Goal: Task Accomplishment & Management: Manage account settings

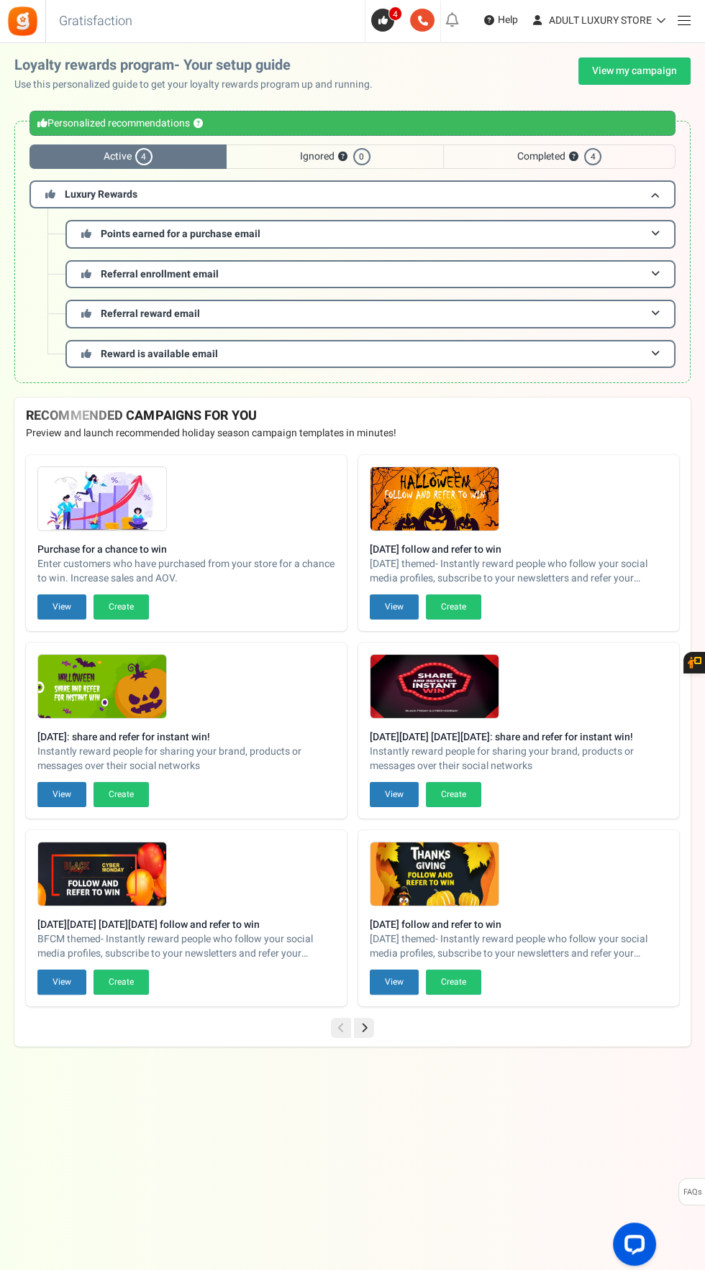
click at [683, 20] on span at bounding box center [683, 20] width 13 height 1
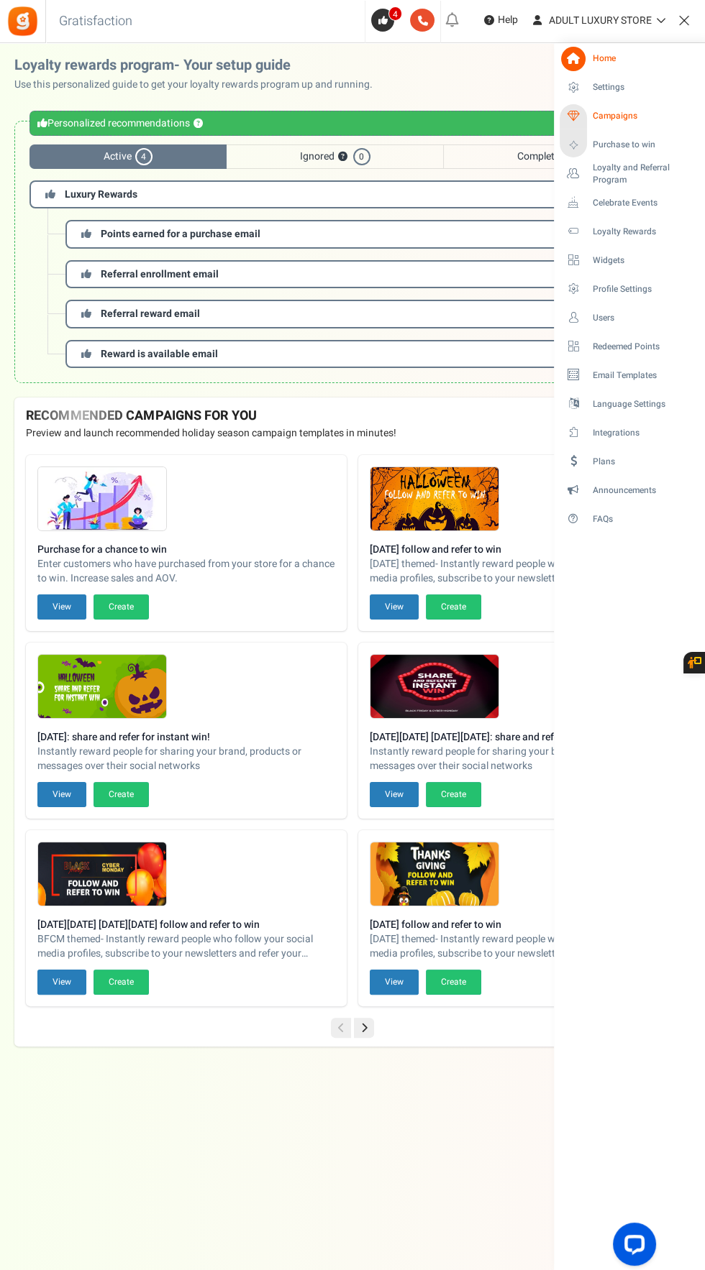
click at [610, 108] on link "Campaigns" at bounding box center [628, 116] width 139 height 24
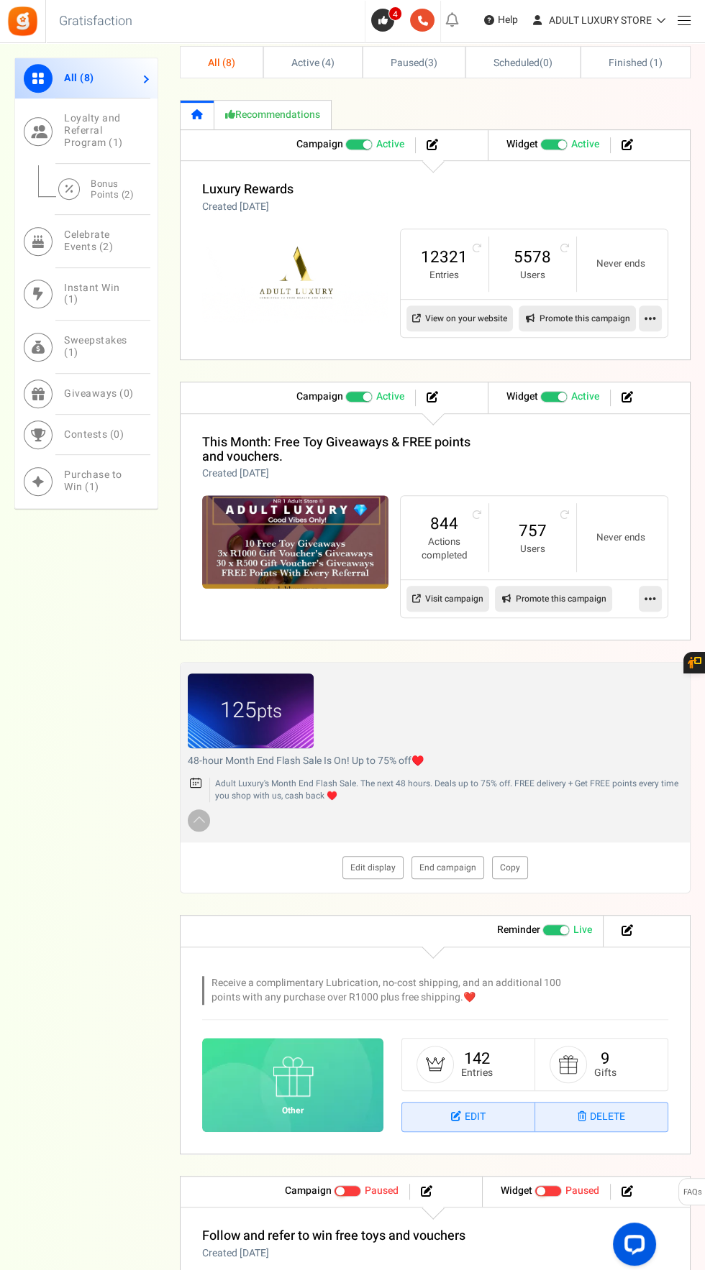
scroll to position [974, 0]
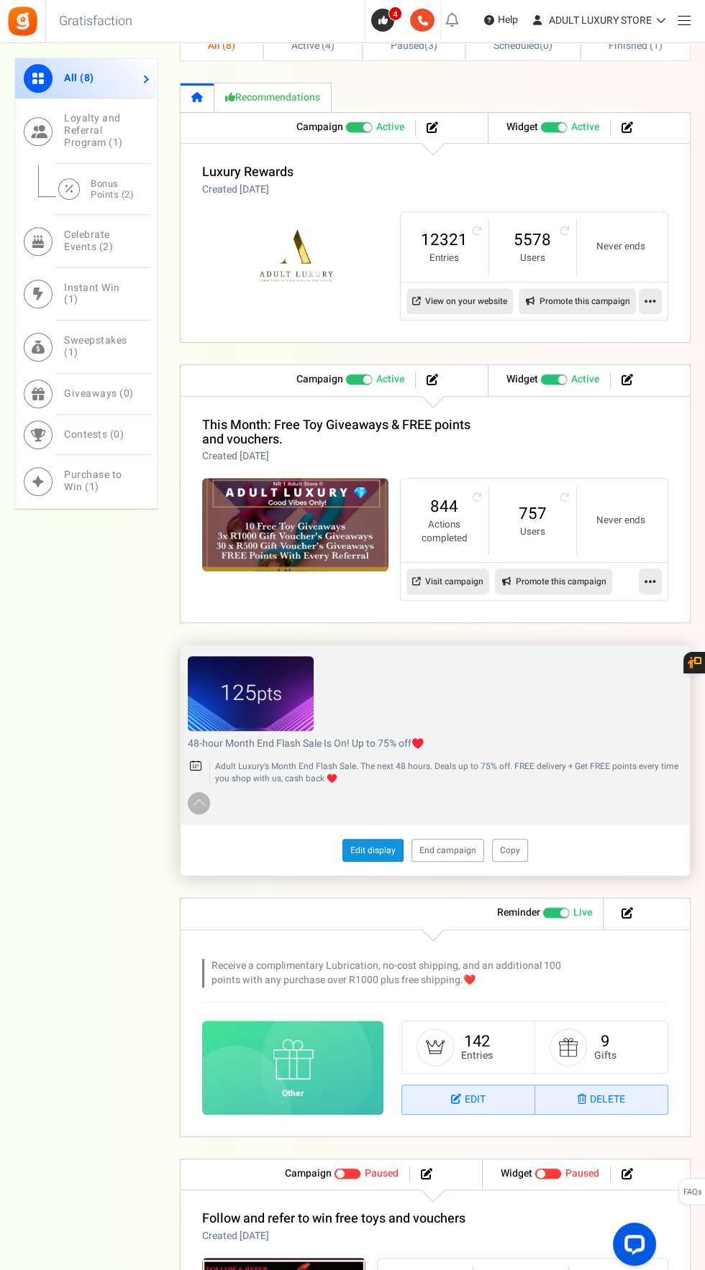
click at [401, 846] on link "Edit display" at bounding box center [372, 850] width 61 height 23
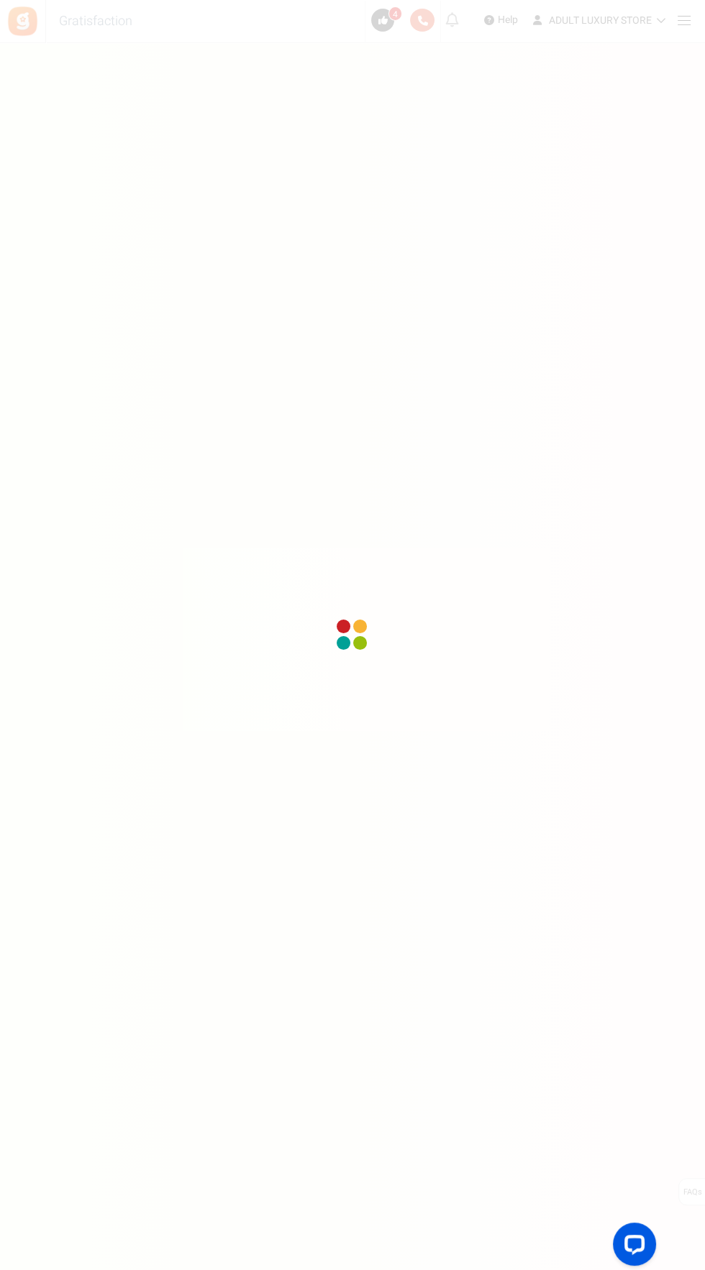
scroll to position [109, 0]
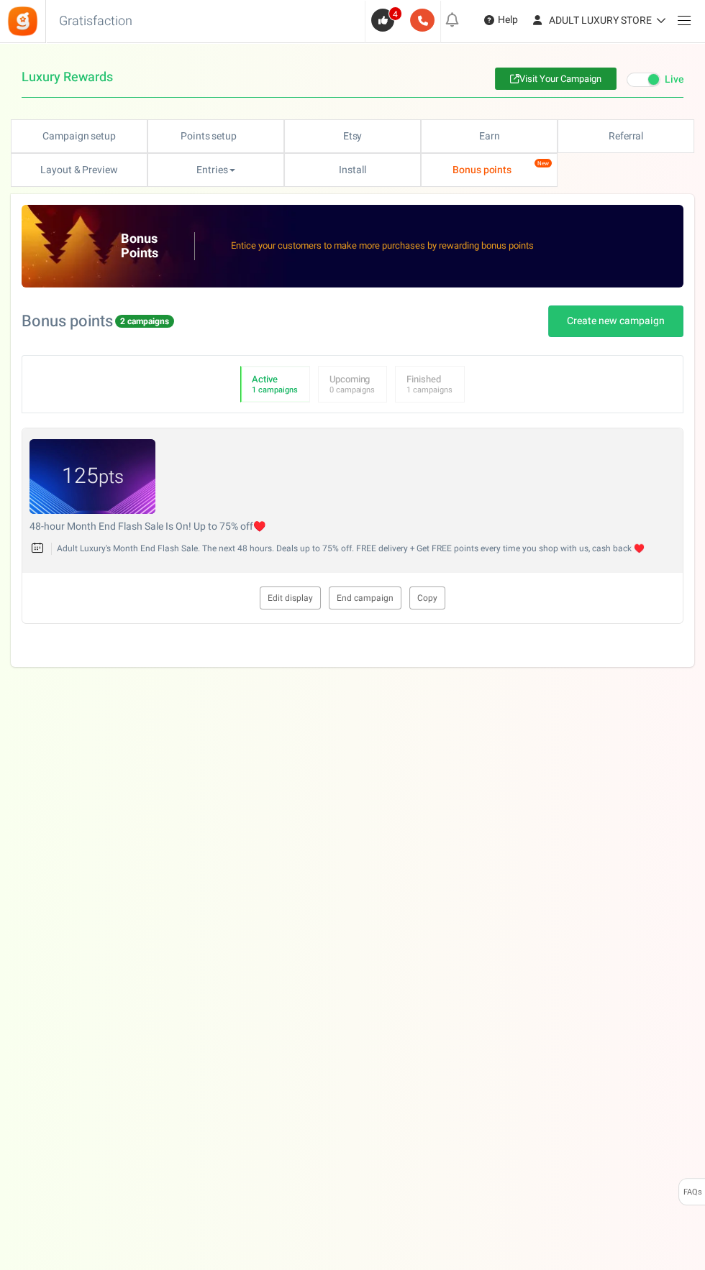
type textarea "48-hour Month End Flash Sale Is On! Up to 75% off♥️"
type textarea "Adult Luxury's Month End Flash Sale. The next 48 hours. Deals up to 75% off. FR…"
type input "#aa7f16"
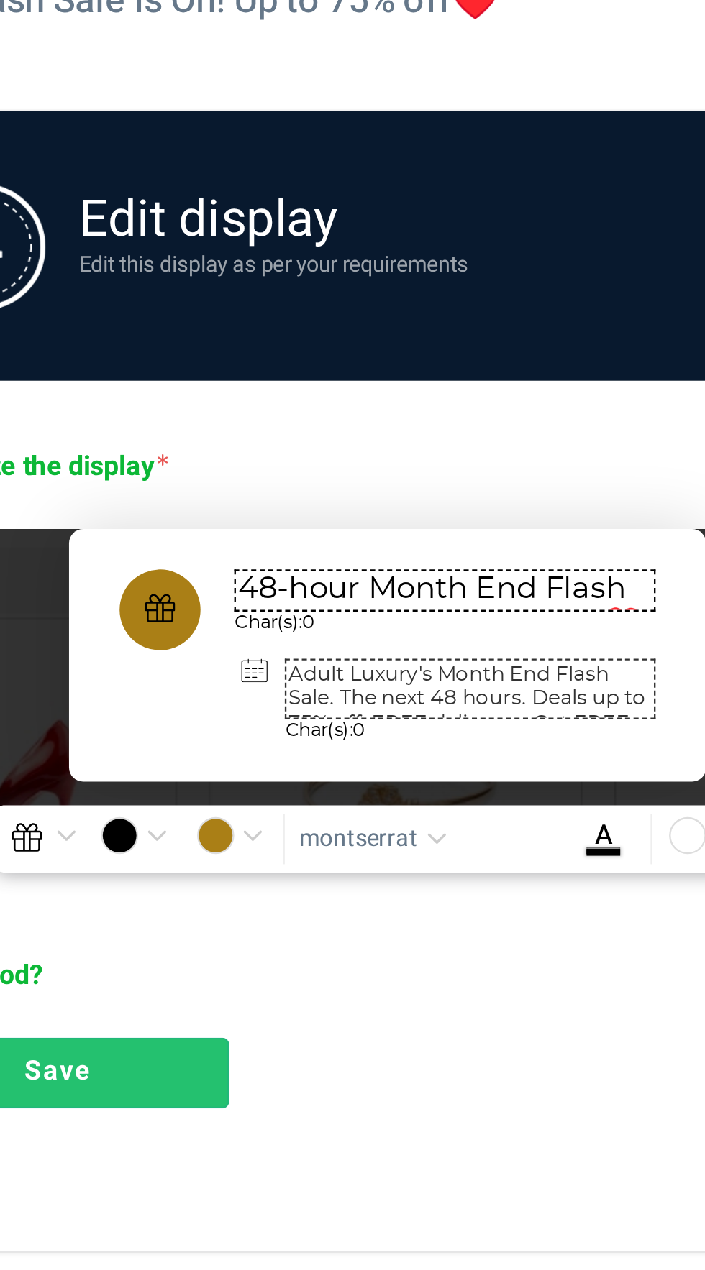
click at [380, 572] on textarea "48-hour Month End Flash Sale Is On! Up to 75% off♥️" at bounding box center [378, 573] width 180 height 18
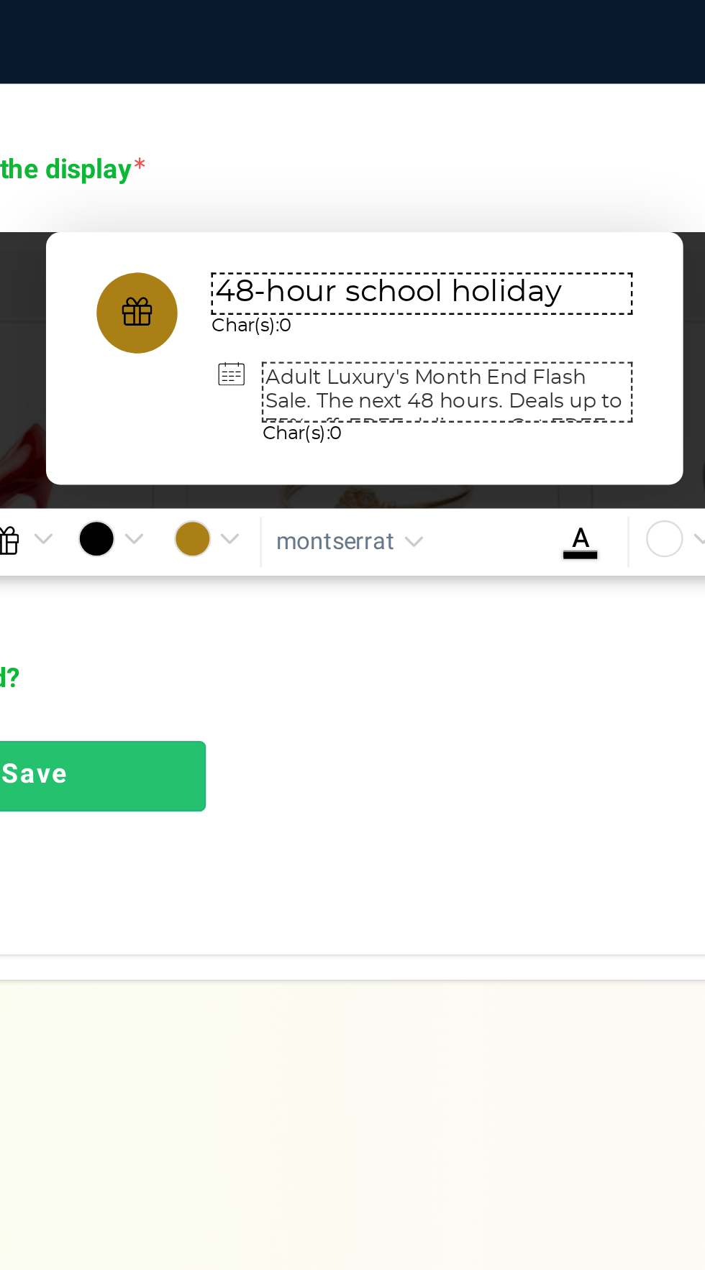
click at [347, 580] on textarea "48-hour school holiday Flash Sale Is On! Up to 75% off♥️" at bounding box center [378, 573] width 180 height 18
type textarea "48-hour school holiday Flash Sale Is On! Up to 75% off♥️"
paste textarea "school holiday"
click at [383, 613] on textarea "Adult Luxury's school holiday Flash Sale. The next 48 hours. Deals up to 75% of…" at bounding box center [389, 616] width 158 height 26
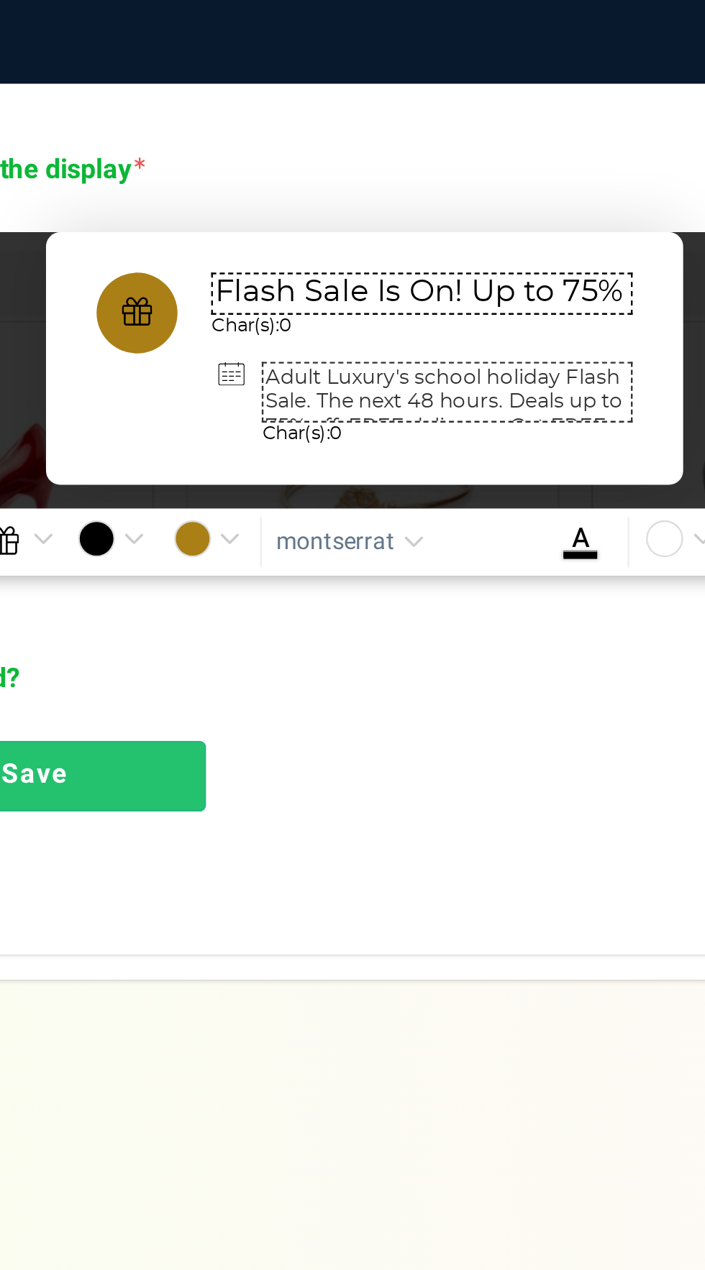
click at [372, 613] on textarea "Adult Luxury's school holiday Flash Sale. The next 48 hours. Deals up to 75% of…" at bounding box center [389, 616] width 158 height 26
click at [384, 609] on textarea "Adult Luxury's school holiday Flash Sale. The next 48 hours. Deals up to 75% of…" at bounding box center [389, 616] width 158 height 26
click at [382, 610] on textarea "Adult Luxury's school holiday Flash Sale. The next 48 hours. Deals up to 75% of…" at bounding box center [389, 616] width 158 height 26
click at [377, 610] on textarea "Adult Luxury's school holiday Flash Sale. The next 48 hours. Deals up to 75% of…" at bounding box center [389, 616] width 158 height 26
click at [411, 610] on textarea "Adult Luxury's School holiday Flash Sale. The next 48 hours. Deals up to 75% of…" at bounding box center [389, 616] width 158 height 26
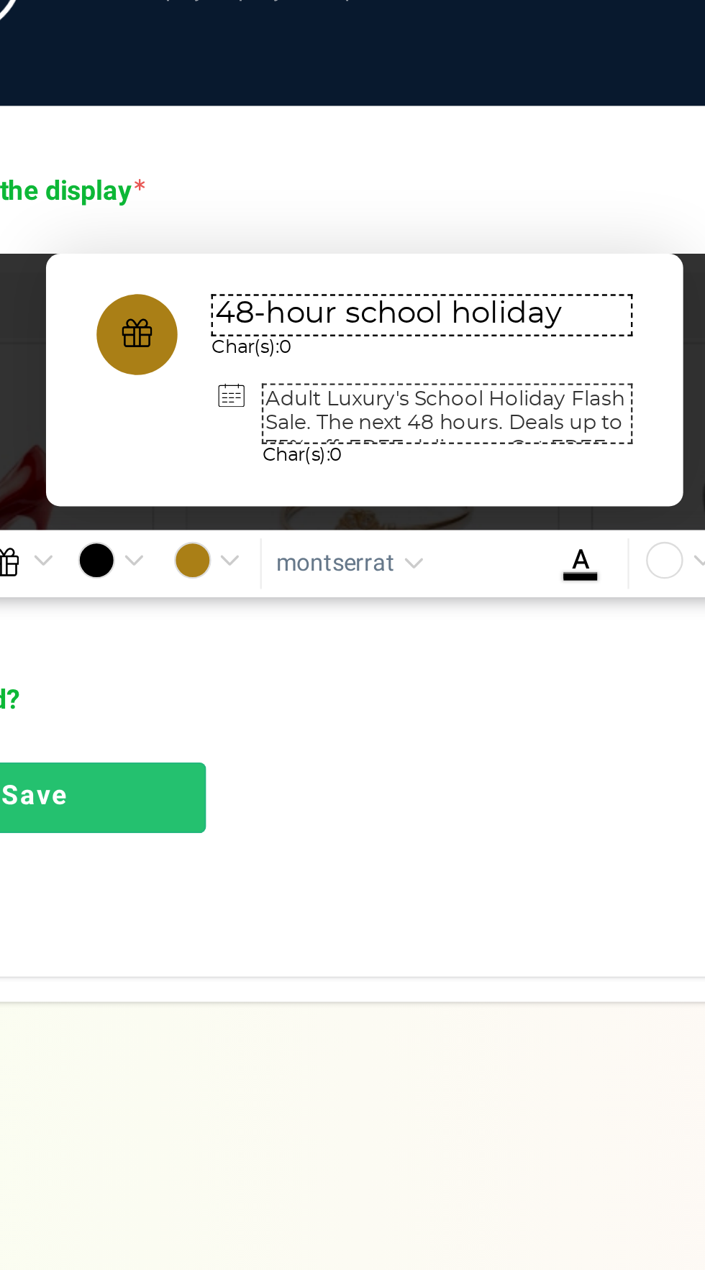
scroll to position [0, 0]
type textarea "Adult Luxury's School Holiday Flash Sale. The next 48 hours. Deals up to 75% of…"
click at [354, 572] on textarea "48-hour school holiday Flash Sale Is On! Up to 75% off♥️" at bounding box center [378, 573] width 180 height 18
click at [400, 575] on textarea "48-hour School holiday Flash Sale Is On! Up to 75% off♥️" at bounding box center [378, 573] width 180 height 18
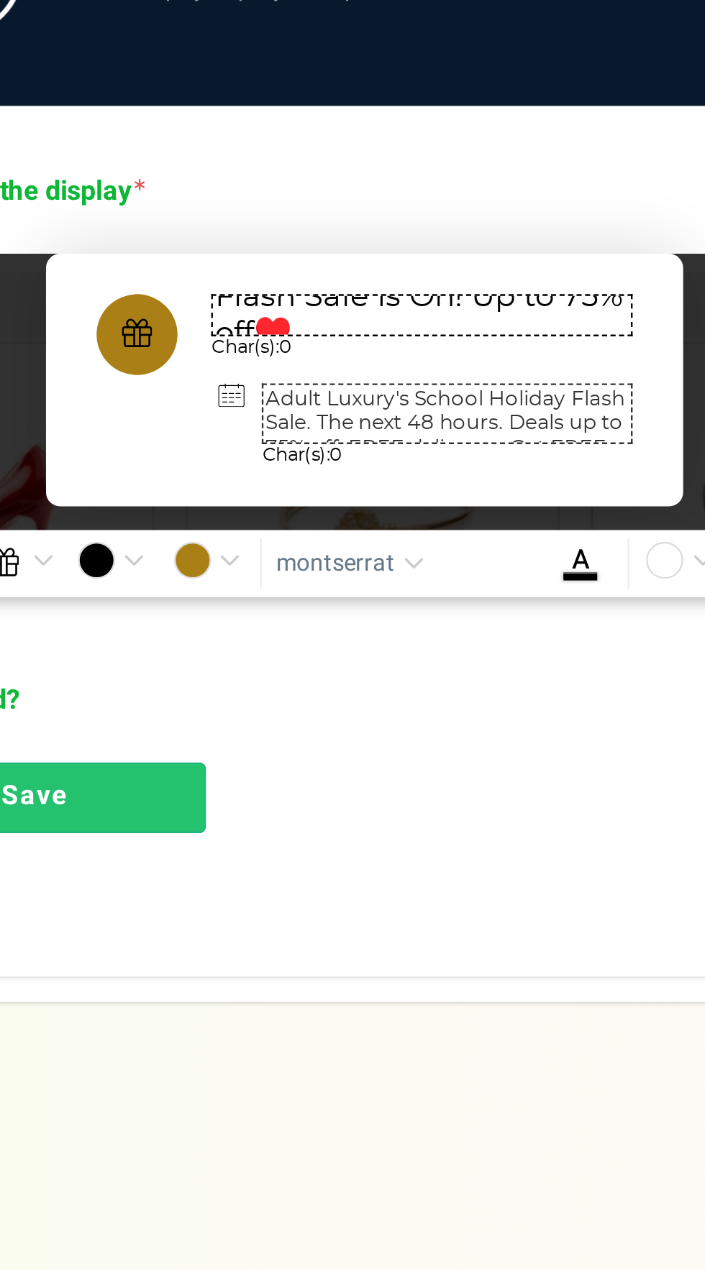
scroll to position [31, 0]
type textarea "48-hour School Holiday Flash Sale Is On! Up to 75% off♥️"
click at [219, 783] on link "Save" at bounding box center [213, 779] width 145 height 30
